Goal: Information Seeking & Learning: Get advice/opinions

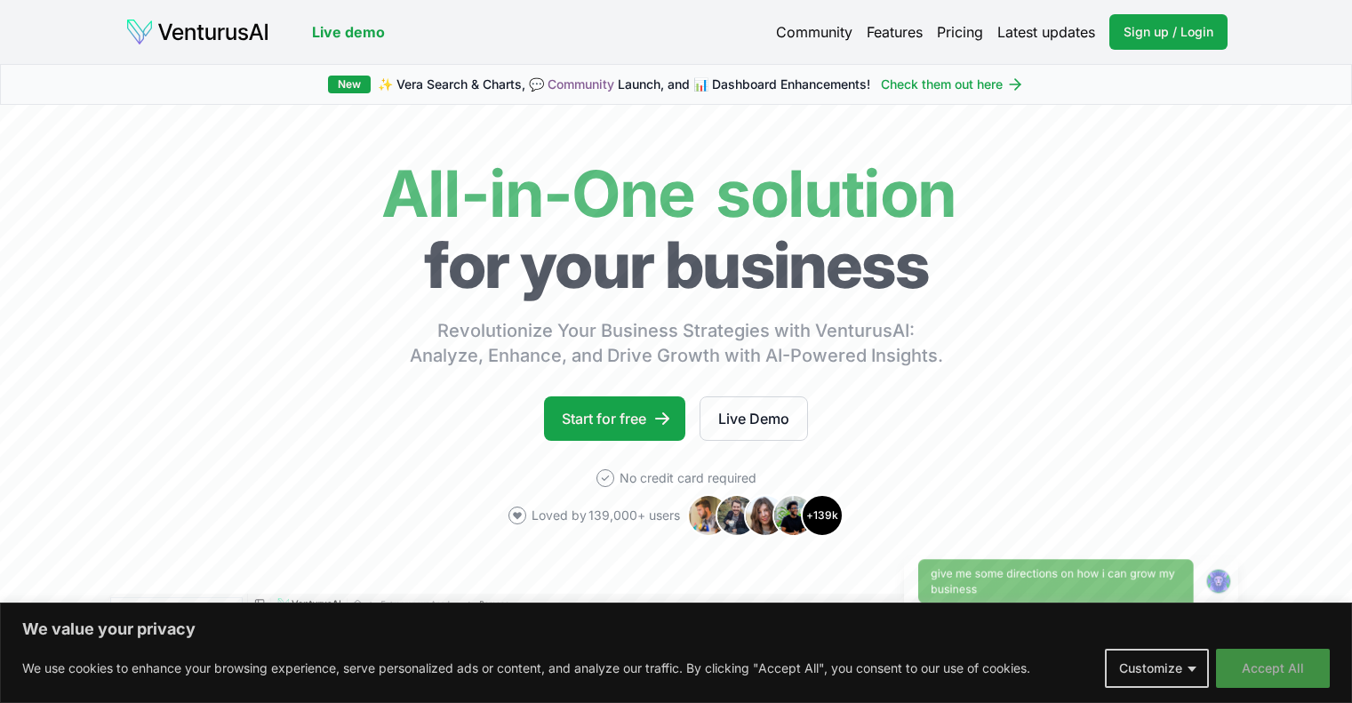
click at [1245, 666] on button "Accept All" at bounding box center [1273, 668] width 114 height 39
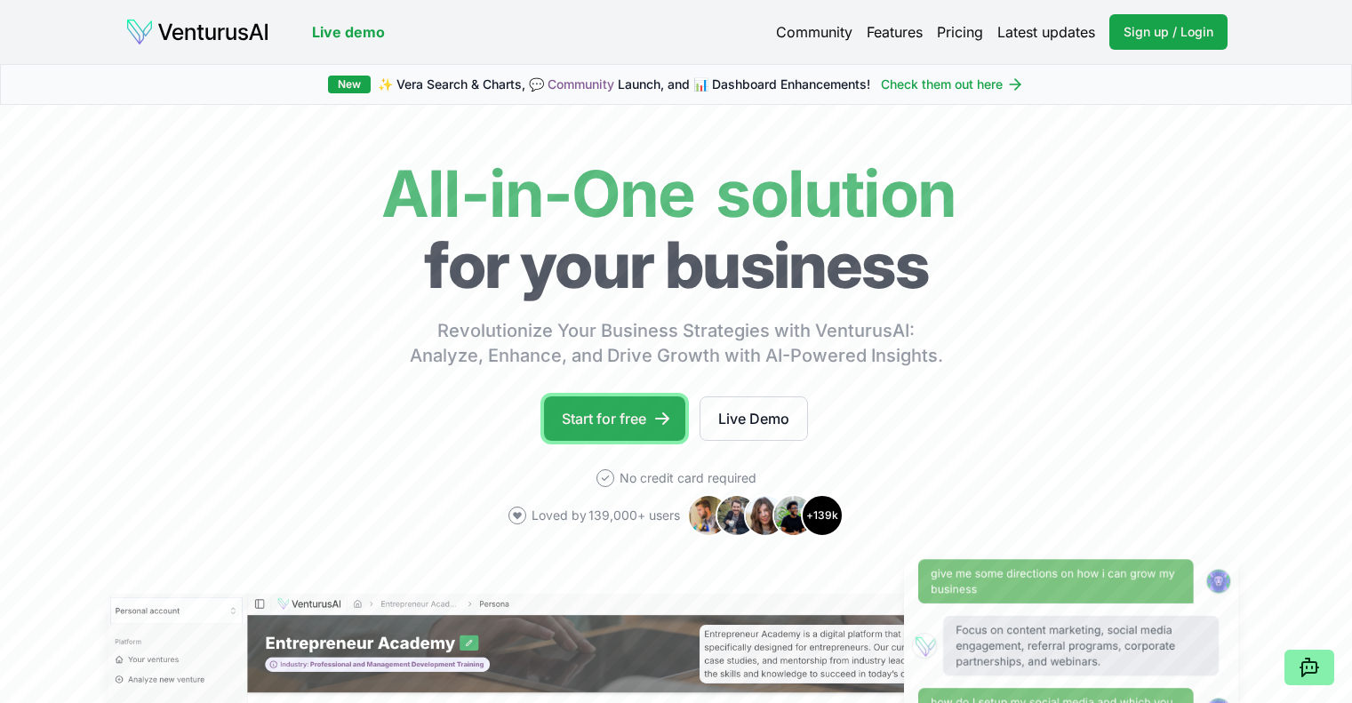
click at [620, 420] on link "Start for free" at bounding box center [614, 419] width 141 height 44
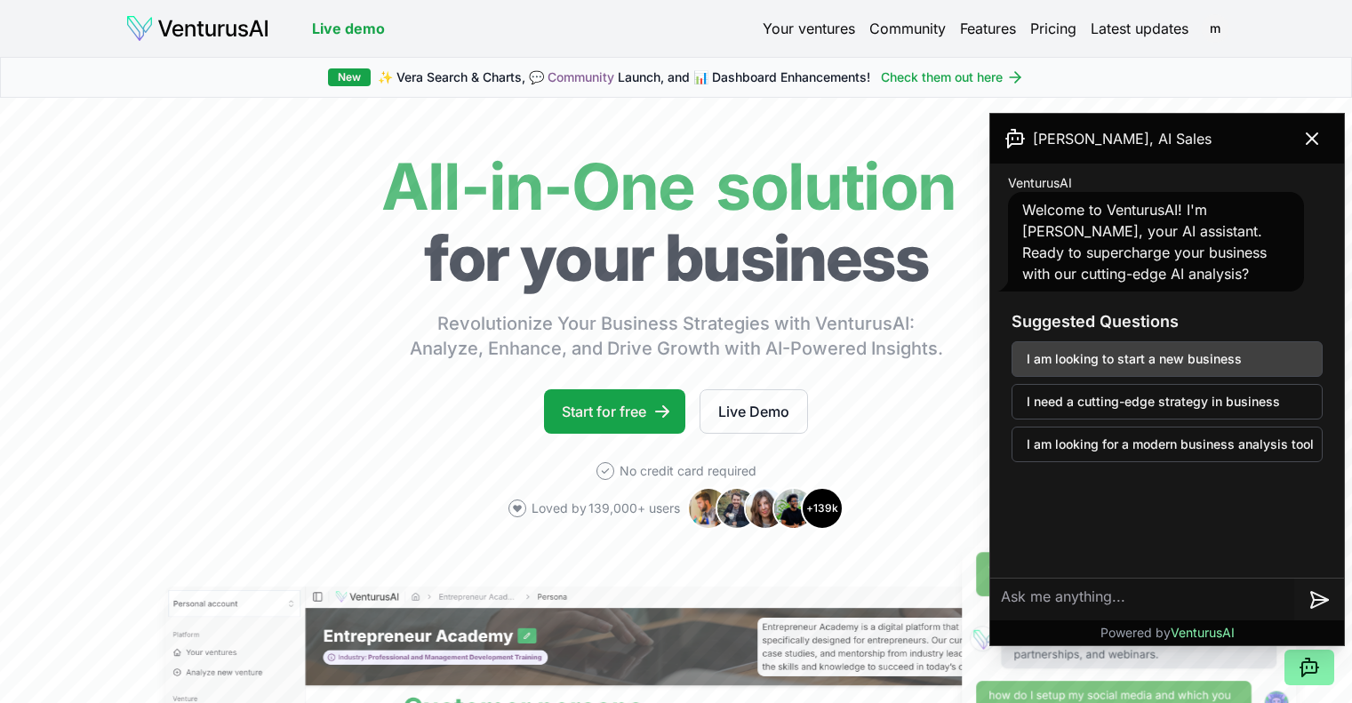
click at [1088, 357] on button "I am looking to start a new business" at bounding box center [1167, 359] width 311 height 36
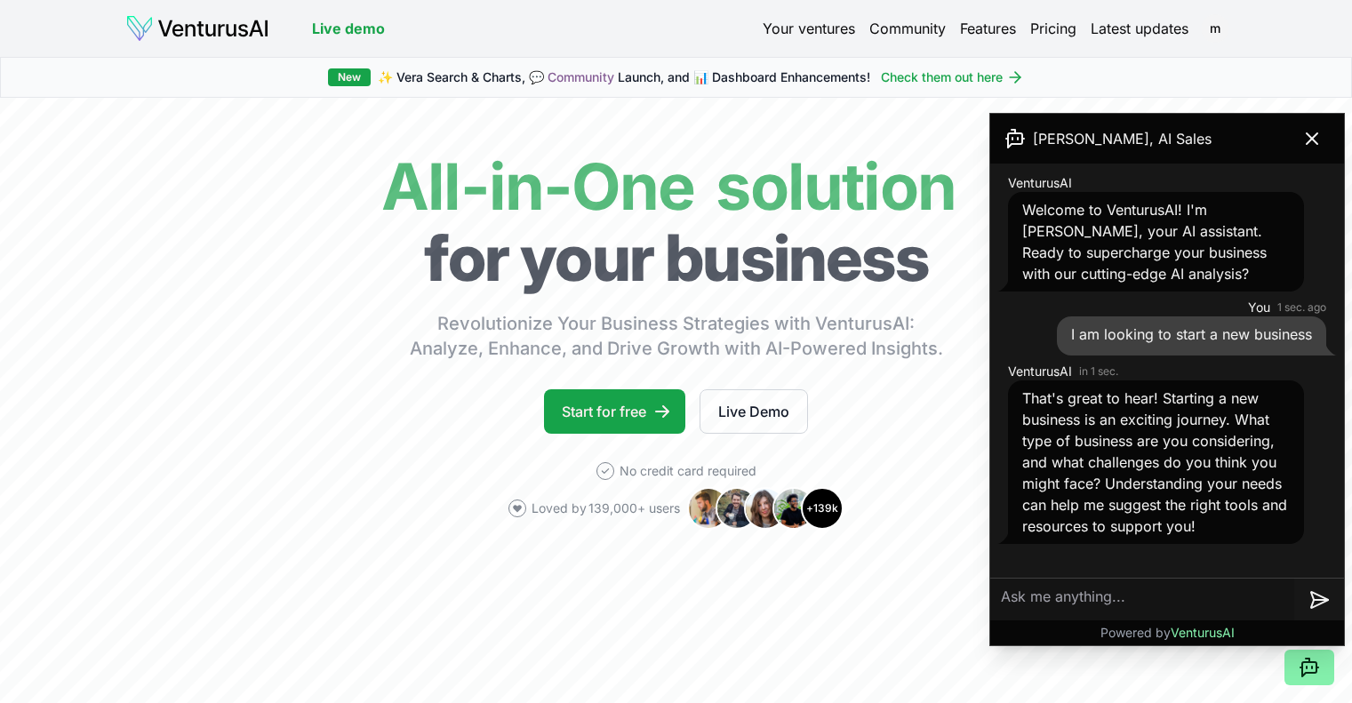
click at [1111, 597] on textarea at bounding box center [1143, 600] width 304 height 43
drag, startPoint x: 1065, startPoint y: 590, endPoint x: 1052, endPoint y: 591, distance: 13.5
click at [1052, 591] on textarea "I would like to start a business like breads bakery in New York or Bready in To…" at bounding box center [1143, 588] width 304 height 78
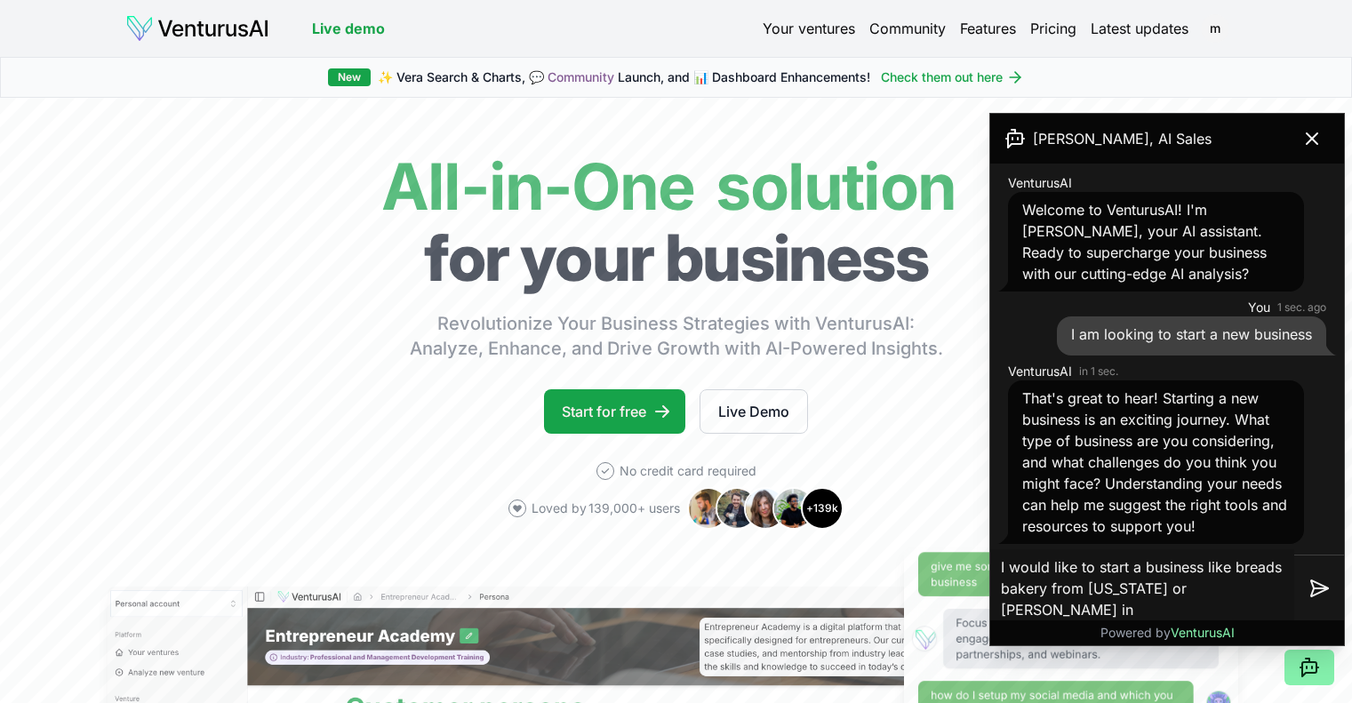
drag, startPoint x: 1241, startPoint y: 583, endPoint x: 1225, endPoint y: 590, distance: 17.2
click at [1225, 590] on textarea "I would like to start a business like breads bakery from New York or Bready in …" at bounding box center [1143, 588] width 304 height 78
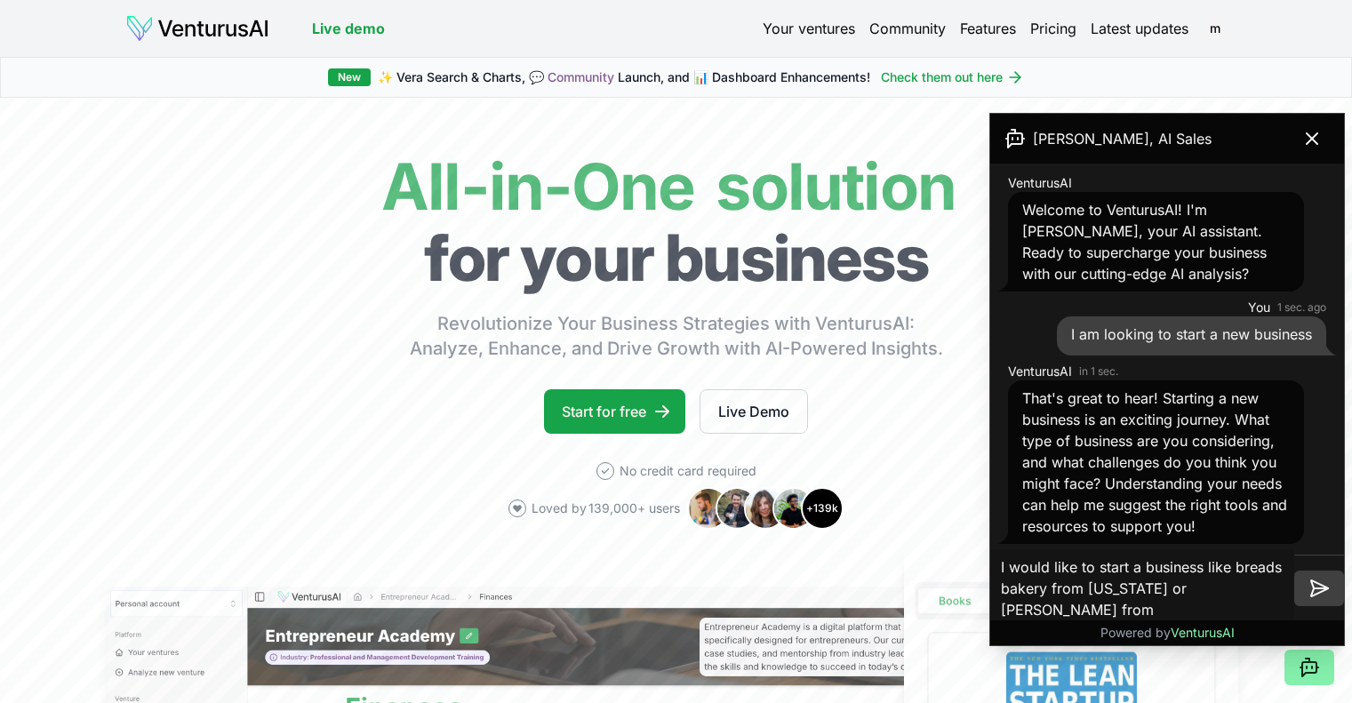
type textarea "I would like to start a business like breads bakery from [US_STATE] or [PERSON_…"
click at [1319, 587] on icon at bounding box center [1319, 588] width 21 height 21
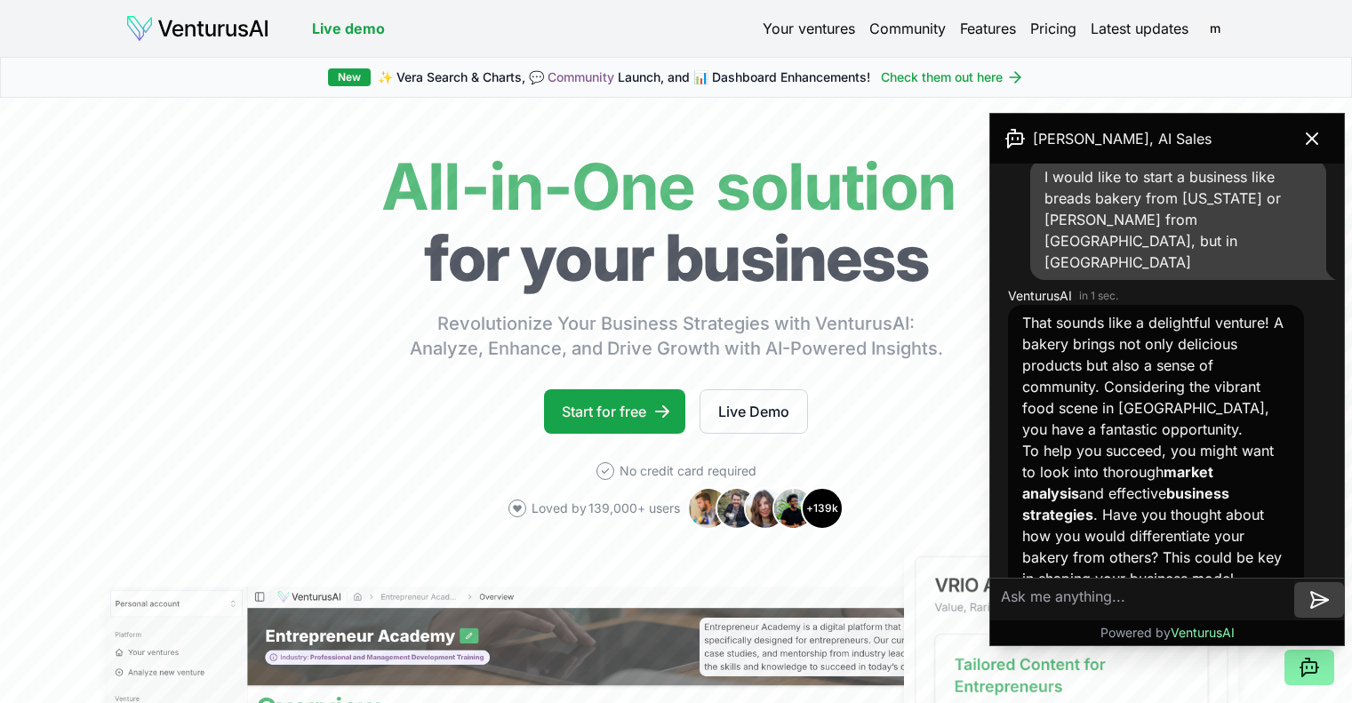
scroll to position [418, 0]
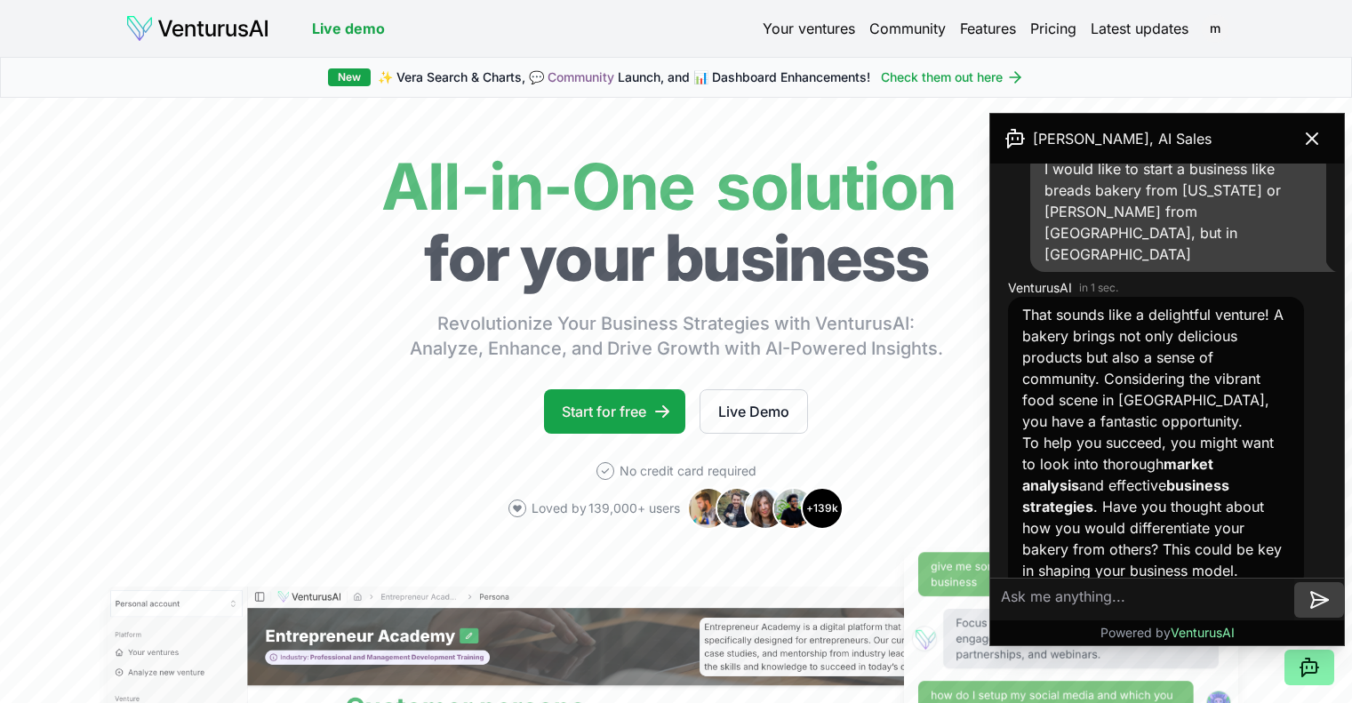
click at [1158, 594] on textarea at bounding box center [1143, 600] width 304 height 43
click at [1116, 606] on textarea "Yes, I see a differentiation by having combined the" at bounding box center [1143, 595] width 304 height 57
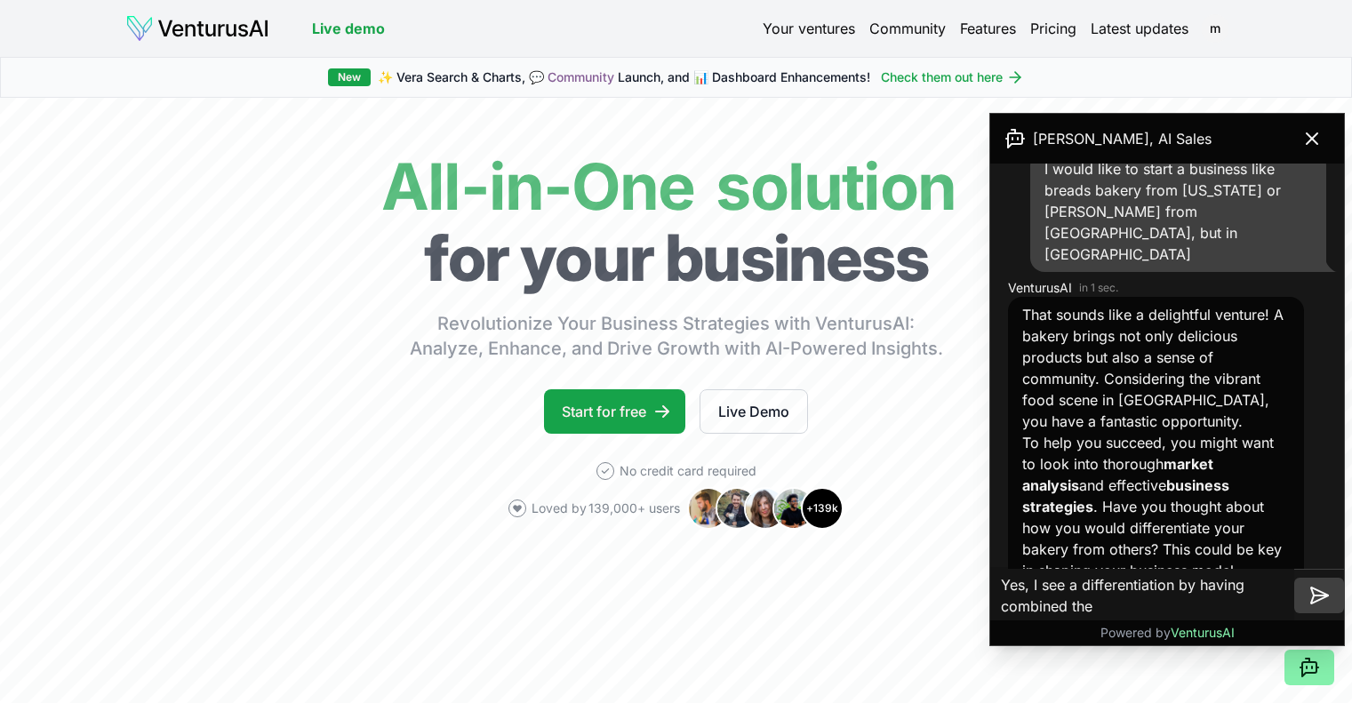
drag, startPoint x: 1113, startPoint y: 608, endPoint x: 1031, endPoint y: 589, distance: 84.1
click at [1031, 589] on textarea "Yes, I see a differentiation by having combined the" at bounding box center [1143, 595] width 304 height 57
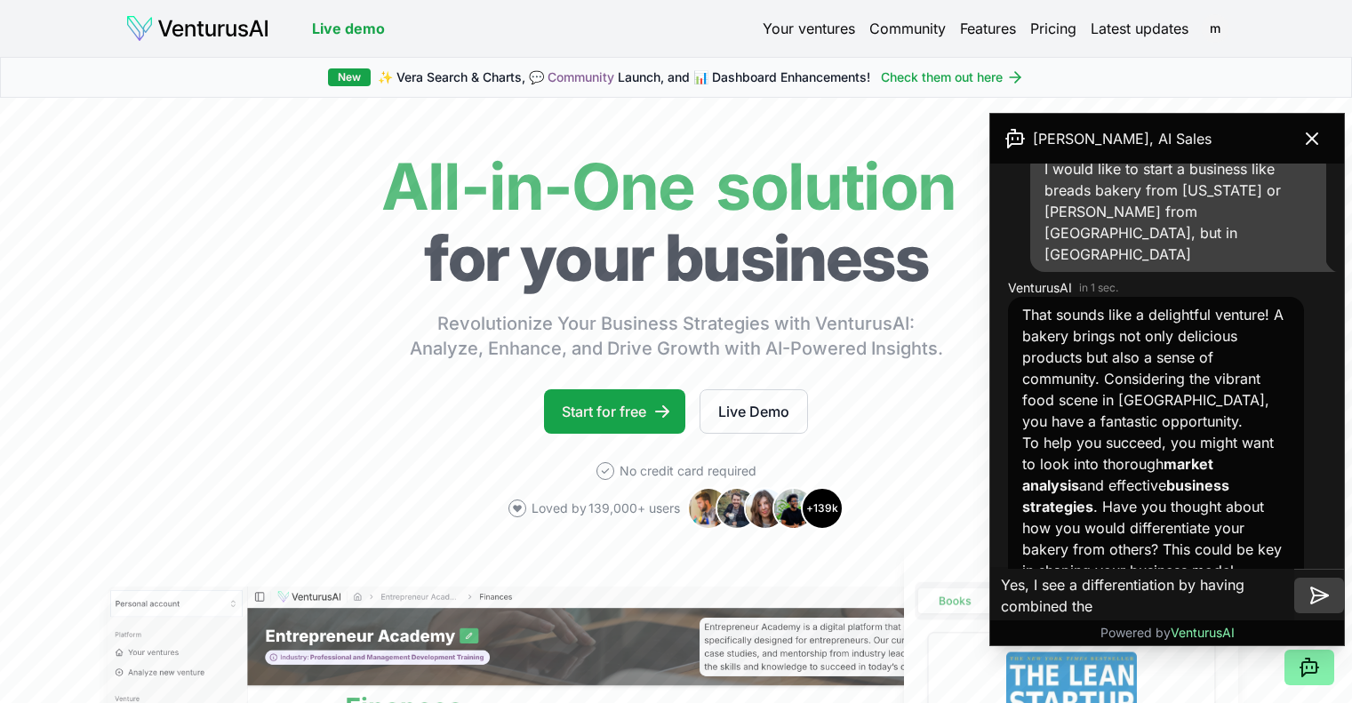
paste textarea "I see the differentiation in combining the bread offering on the way to orderin…"
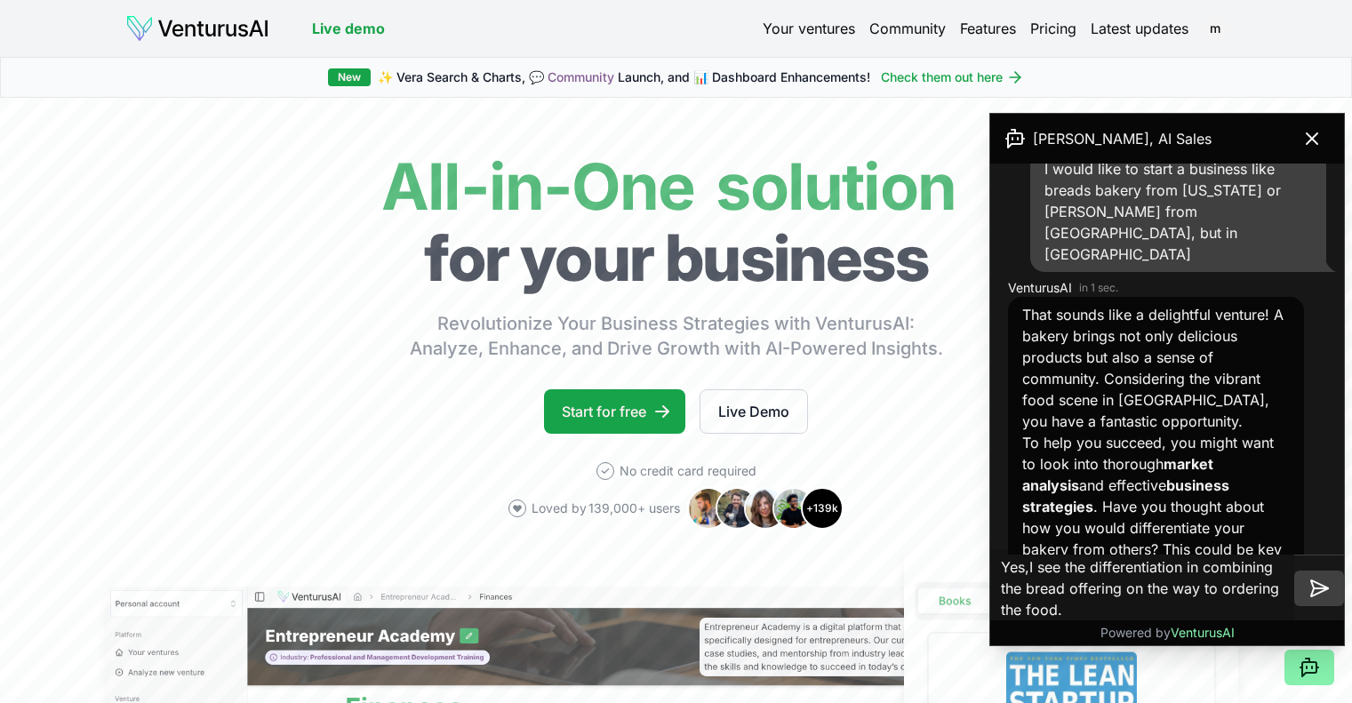
click at [1031, 566] on textarea "Yes,I see the differentiation in combining the bread offering on the way to ord…" at bounding box center [1143, 588] width 304 height 78
type textarea "Yes, I see the differentiation in combining the bread offering on the way to or…"
click at [1326, 591] on icon at bounding box center [1319, 588] width 21 height 21
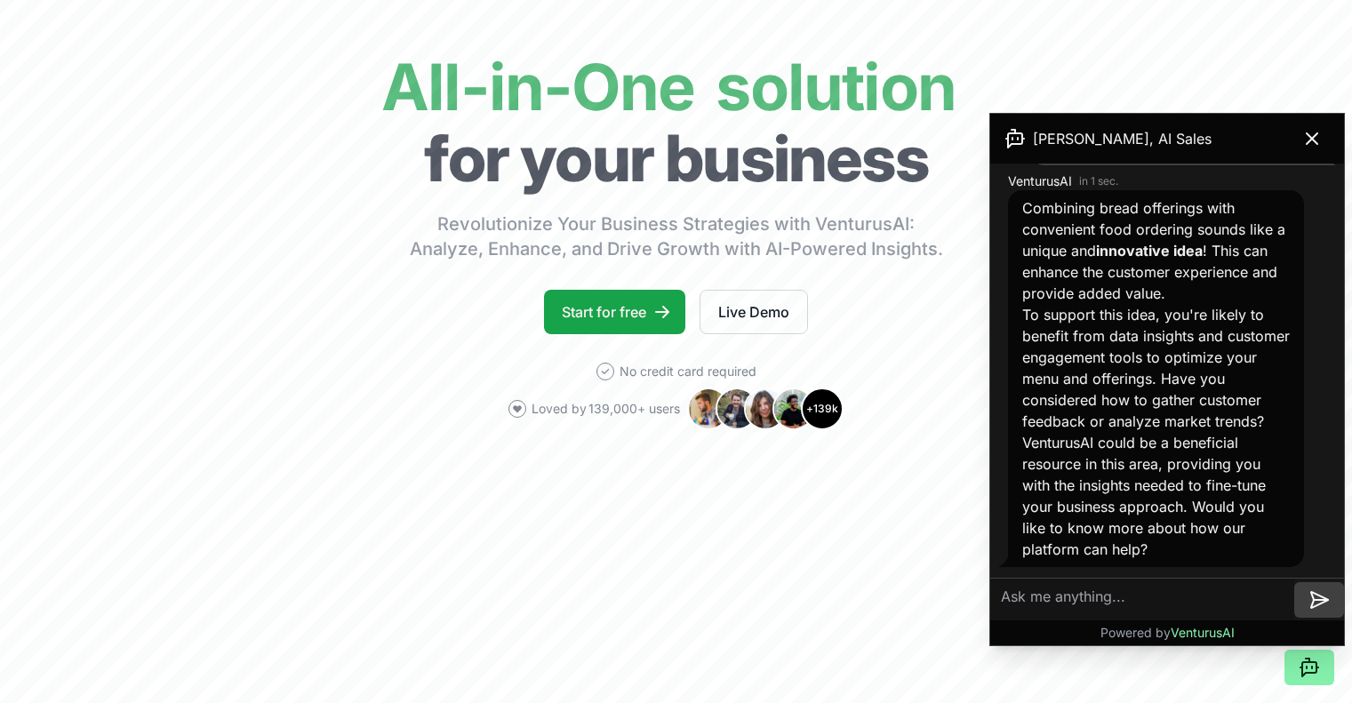
scroll to position [178, 0]
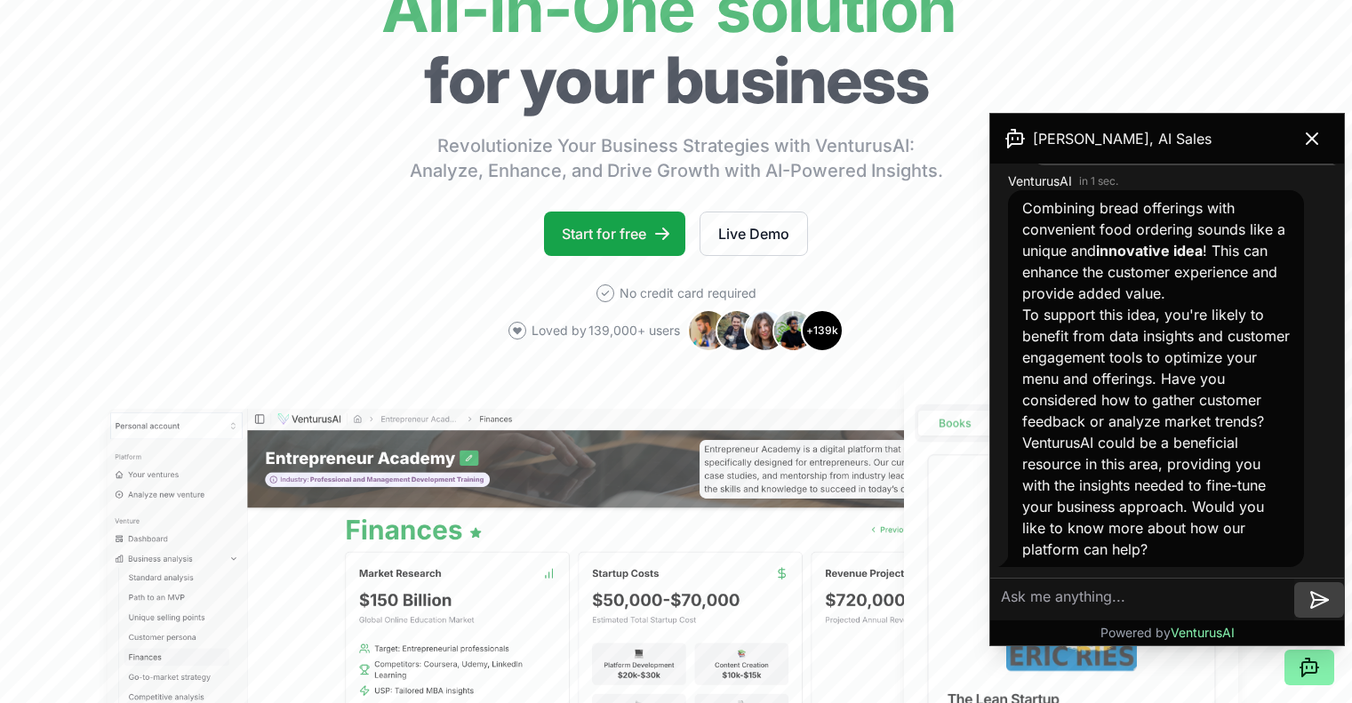
click at [1086, 596] on textarea at bounding box center [1143, 600] width 304 height 43
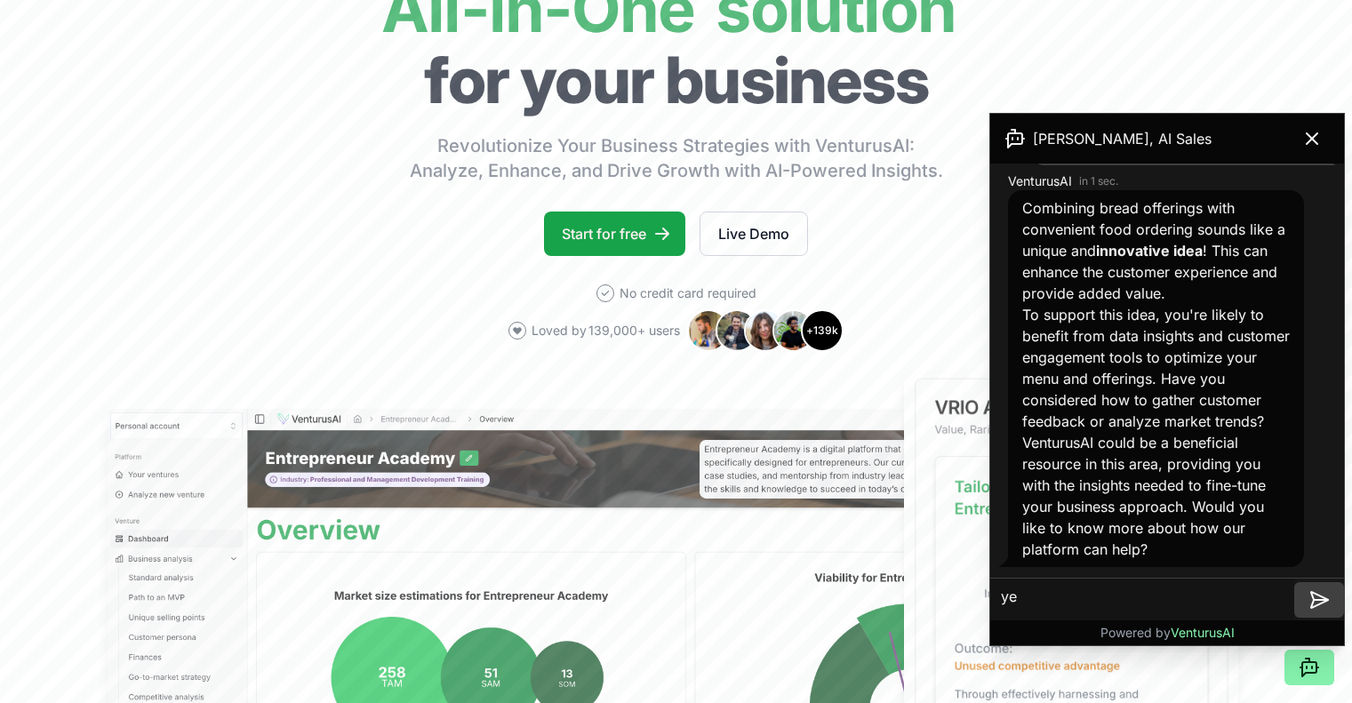
type textarea "yes"
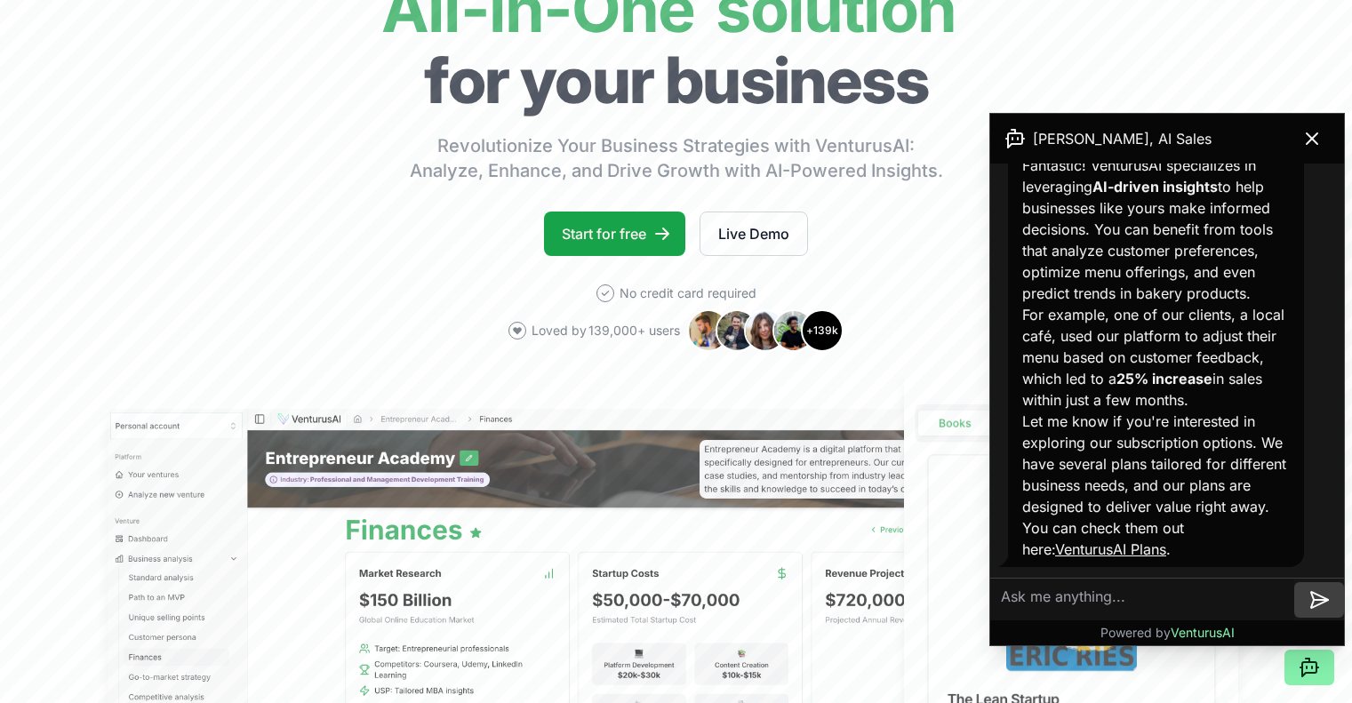
scroll to position [1474, 0]
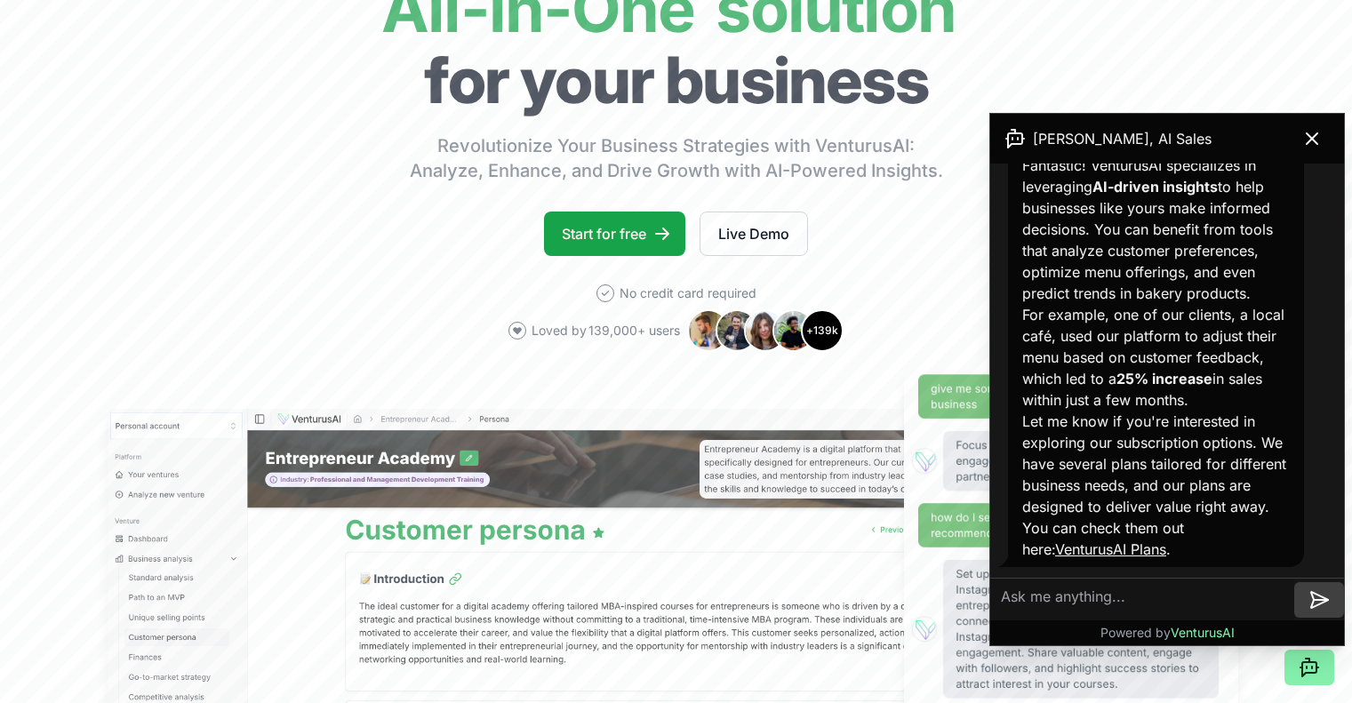
click at [1122, 553] on link "VenturusAI Plans" at bounding box center [1110, 550] width 111 height 18
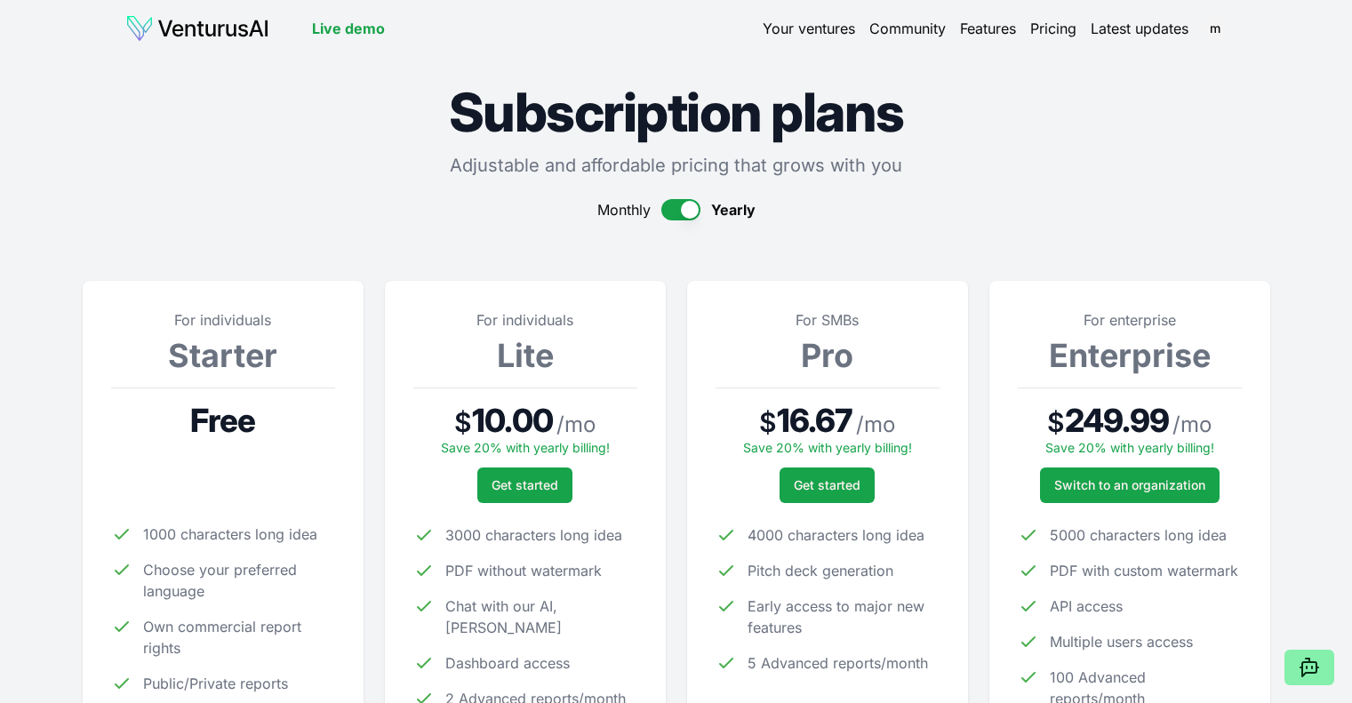
scroll to position [267, 0]
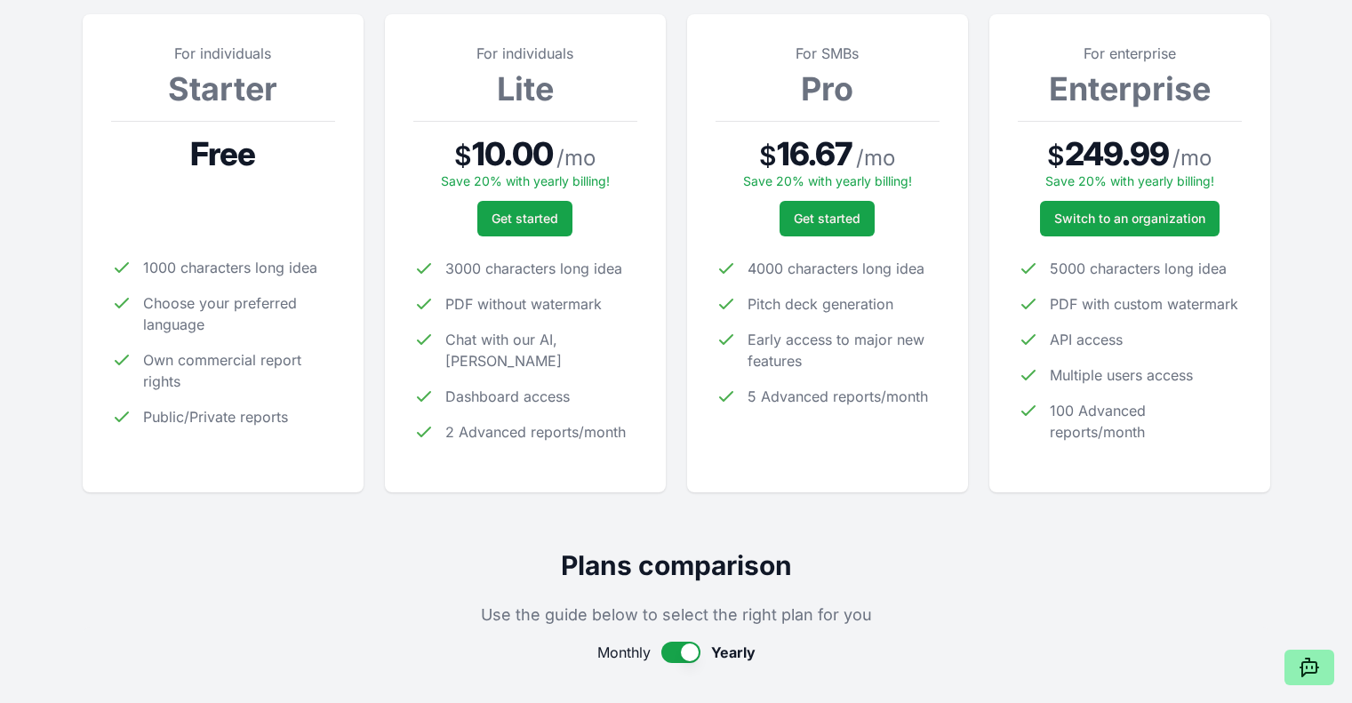
click at [1311, 664] on icon at bounding box center [1309, 667] width 21 height 21
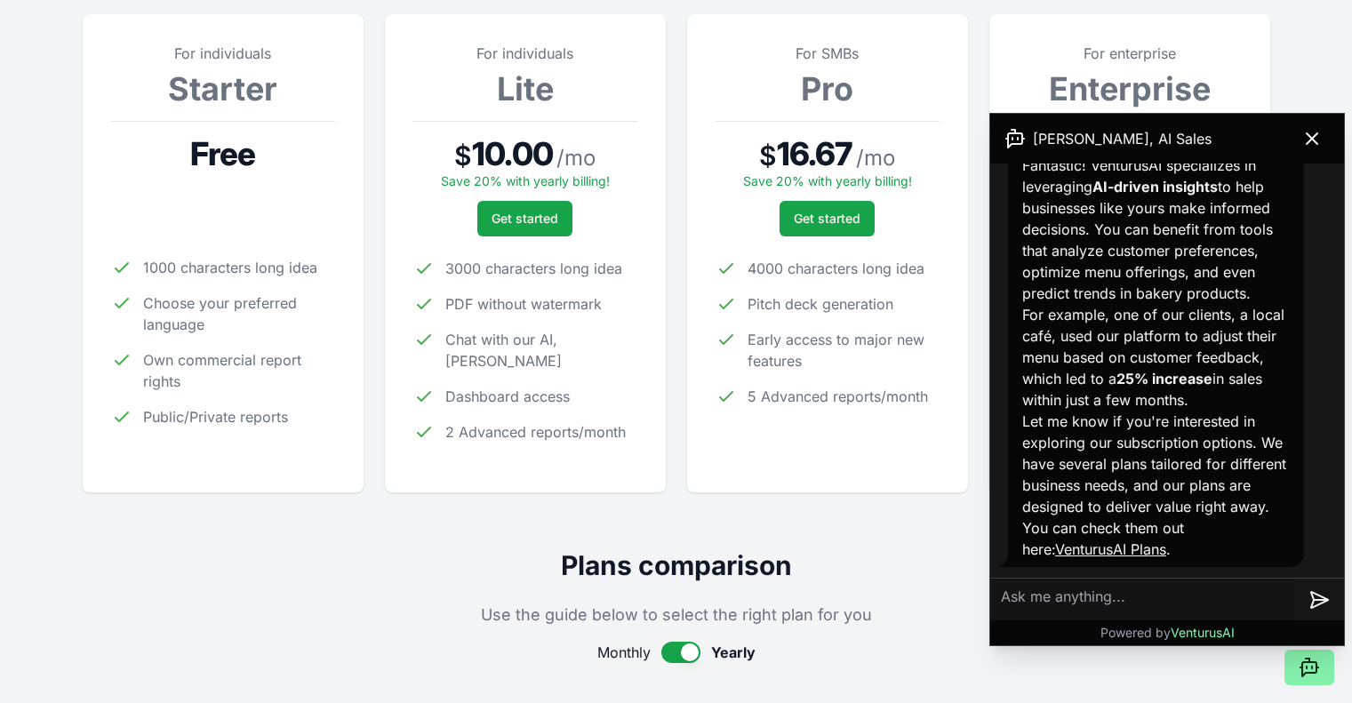
scroll to position [1474, 0]
click at [1091, 601] on textarea at bounding box center [1143, 600] width 304 height 43
type textarea "I would like to start with the free version"
click at [1325, 603] on icon at bounding box center [1319, 600] width 21 height 21
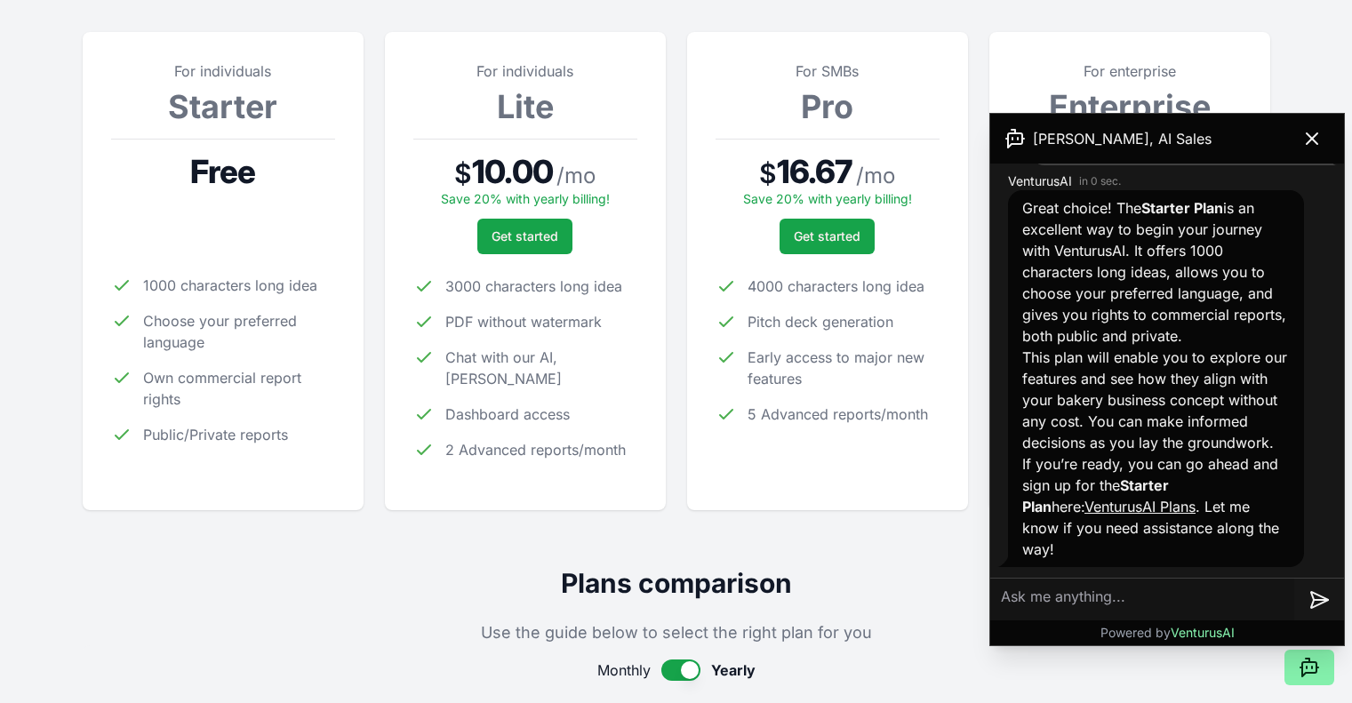
scroll to position [267, 0]
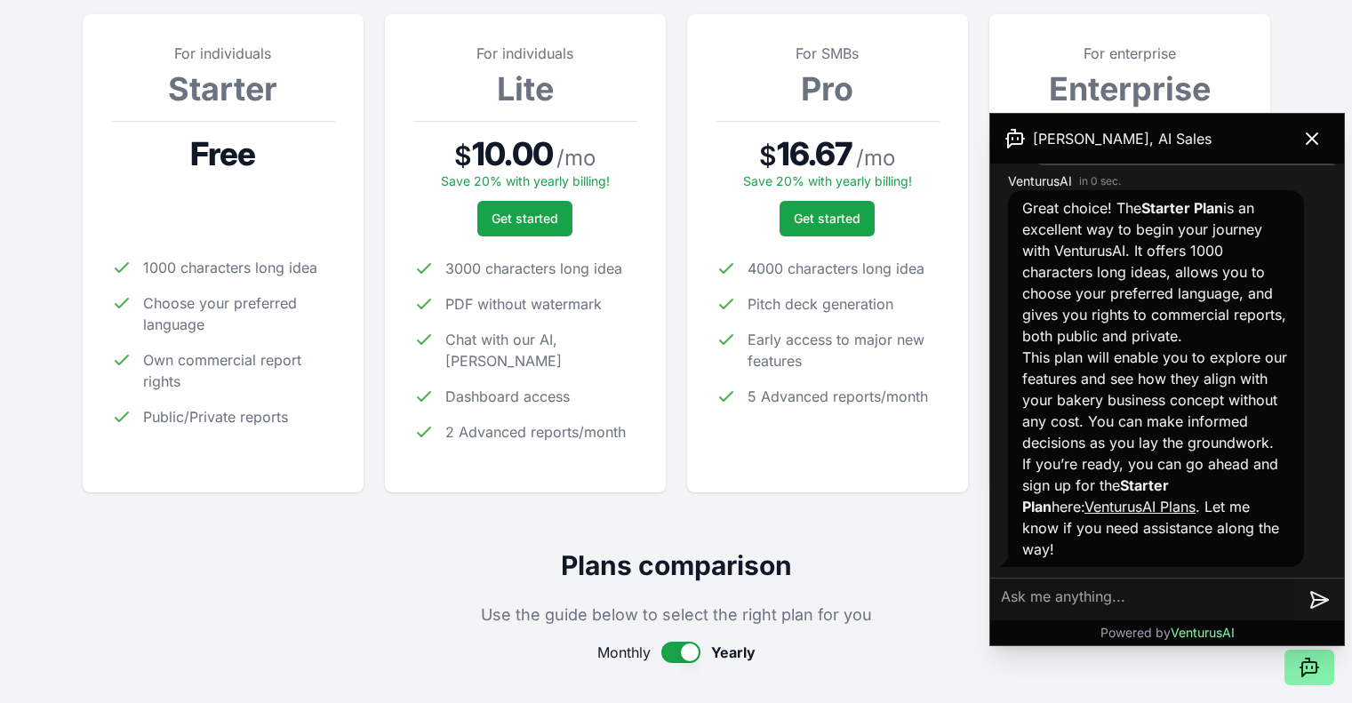
click at [1099, 516] on link "VenturusAI Plans" at bounding box center [1140, 507] width 111 height 18
